Goal: Information Seeking & Learning: Find specific fact

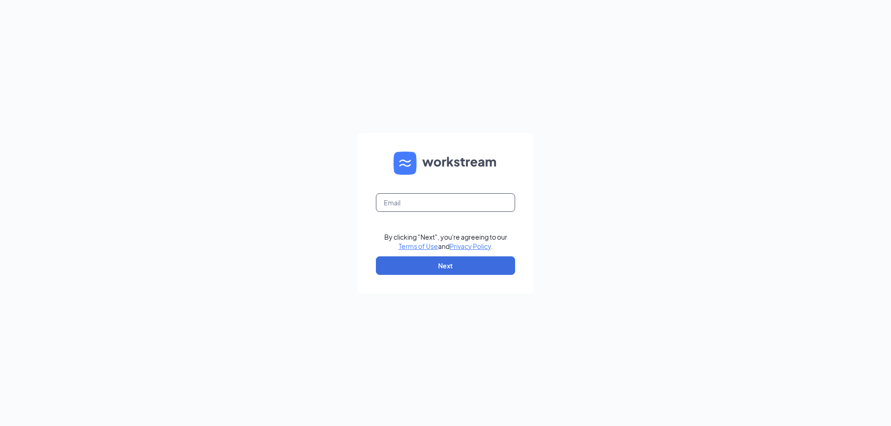
click at [421, 203] on input "text" at bounding box center [445, 203] width 139 height 19
type input "skirkoryan@sircorp.com"
click at [413, 268] on button "Next" at bounding box center [445, 266] width 139 height 19
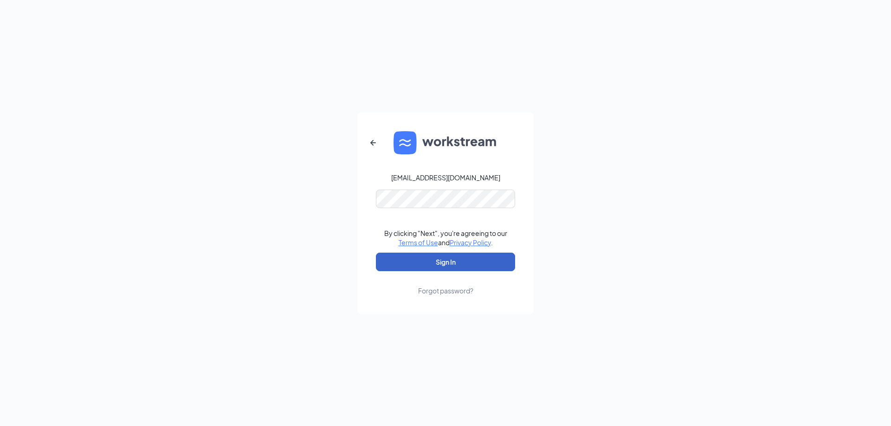
click at [441, 263] on button "Sign In" at bounding box center [445, 262] width 139 height 19
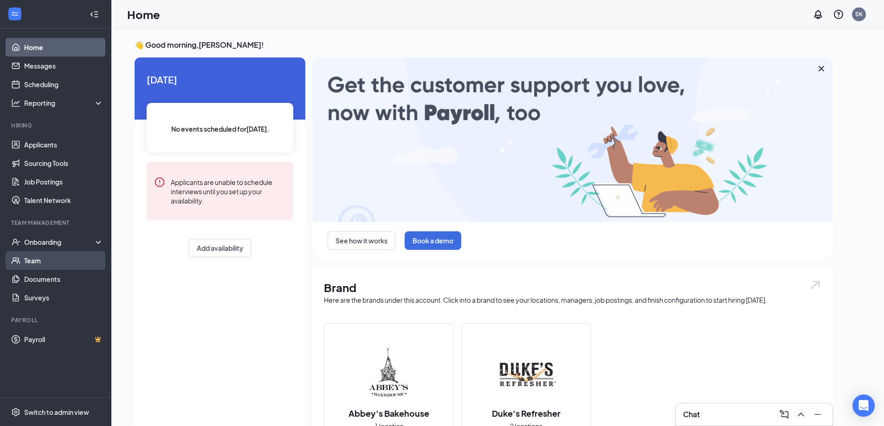
click at [39, 260] on link "Team" at bounding box center [63, 261] width 79 height 19
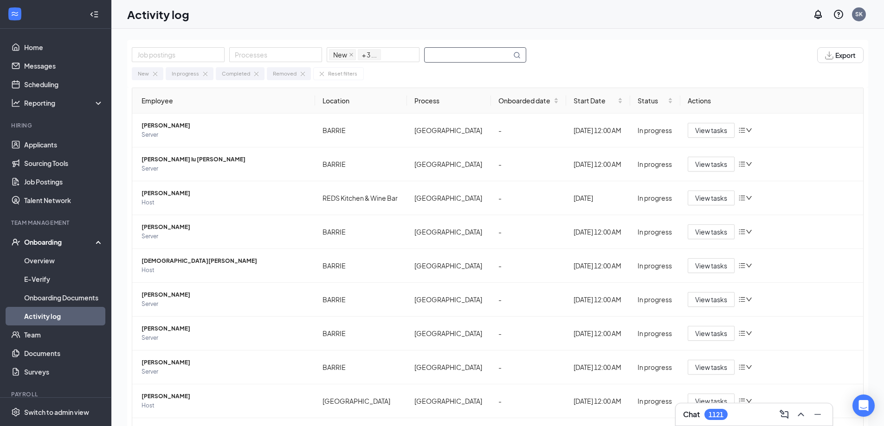
click at [444, 59] on input "text" at bounding box center [468, 55] width 87 height 14
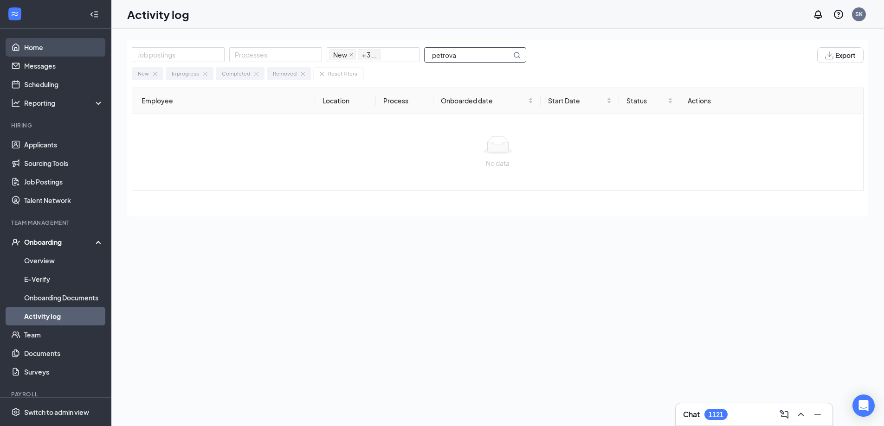
type input "petrova"
click at [29, 46] on link "Home" at bounding box center [63, 47] width 79 height 19
